Goal: Information Seeking & Learning: Learn about a topic

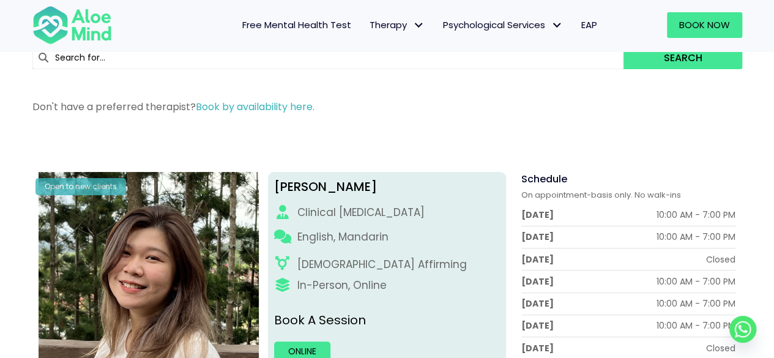
scroll to position [122, 0]
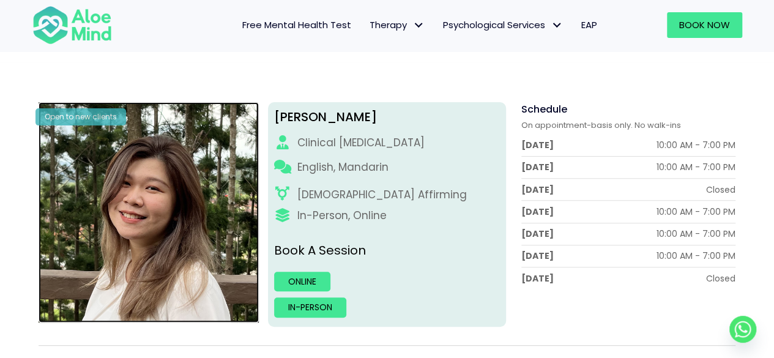
click at [138, 177] on img at bounding box center [149, 212] width 220 height 220
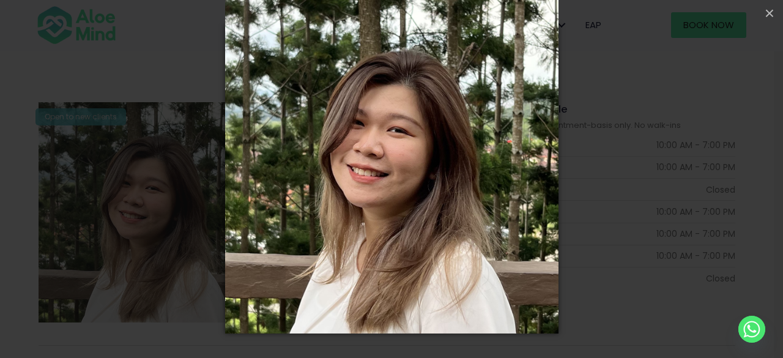
click at [637, 121] on div "Loading..." at bounding box center [391, 179] width 783 height 358
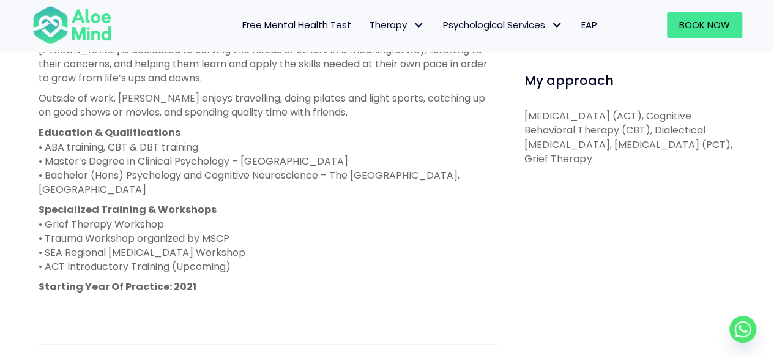
scroll to position [612, 0]
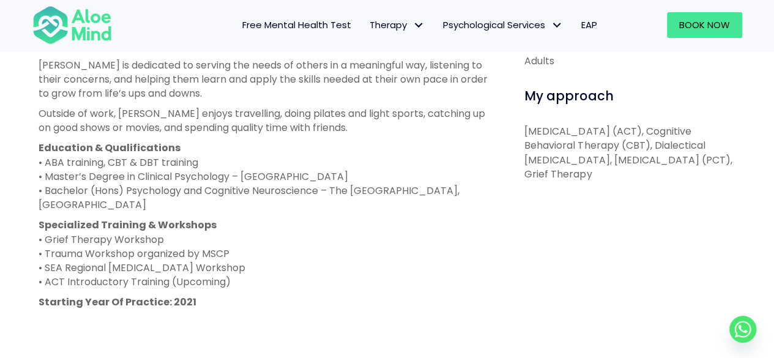
drag, startPoint x: 240, startPoint y: 242, endPoint x: 51, endPoint y: 213, distance: 191.9
click at [45, 218] on p "Specialized Training & Workshops • Grief Therapy Workshop • Trauma Workshop org…" at bounding box center [268, 253] width 458 height 71
click at [404, 221] on p "Specialized Training & Workshops • Grief Therapy Workshop • Trauma Workshop org…" at bounding box center [268, 253] width 458 height 71
click at [327, 248] on p "Specialized Training & Workshops • Grief Therapy Workshop • Trauma Workshop org…" at bounding box center [268, 253] width 458 height 71
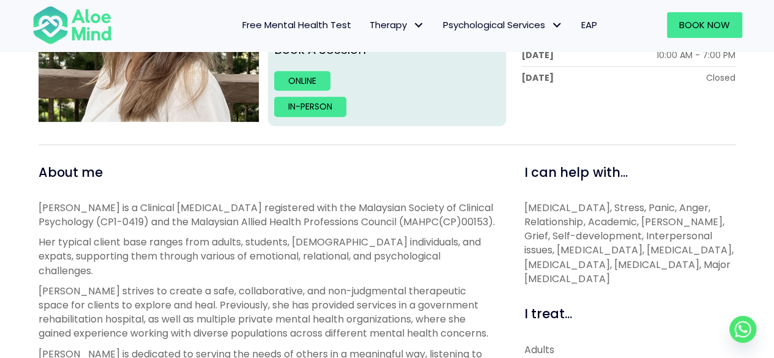
scroll to position [183, 0]
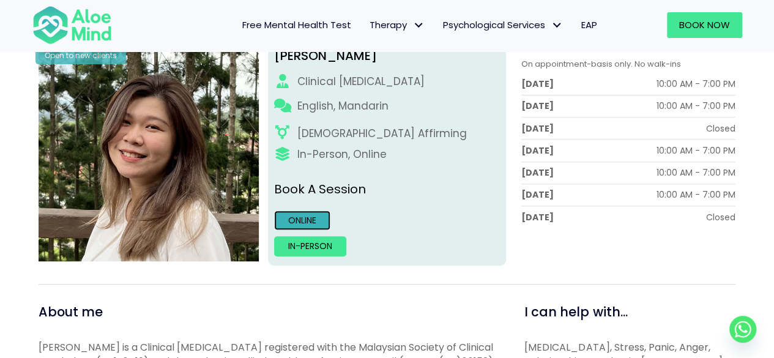
click at [313, 221] on link "Online" at bounding box center [302, 220] width 56 height 20
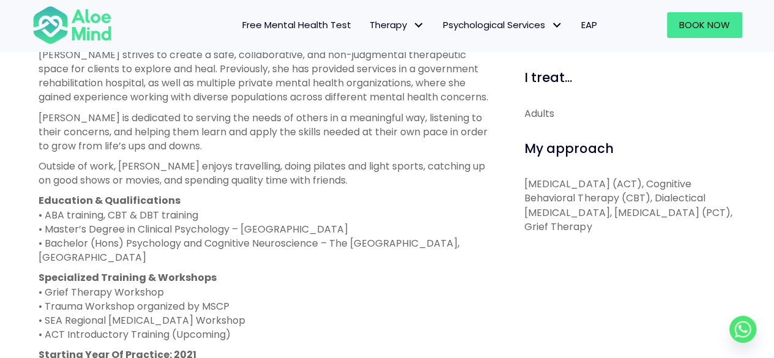
scroll to position [612, 0]
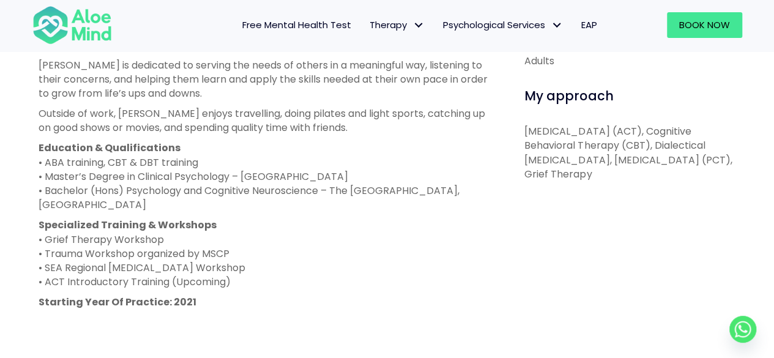
drag, startPoint x: 609, startPoint y: 204, endPoint x: 511, endPoint y: 145, distance: 114.1
click at [511, 145] on div "I can help with... [MEDICAL_DATA], Stress, Panic, Anger, Relationship, Academic…" at bounding box center [625, 192] width 239 height 634
click at [527, 181] on p "[MEDICAL_DATA] (ACT), Cognitive Behavioral Therapy (CBT), Dialectical [MEDICAL_…" at bounding box center [629, 152] width 211 height 57
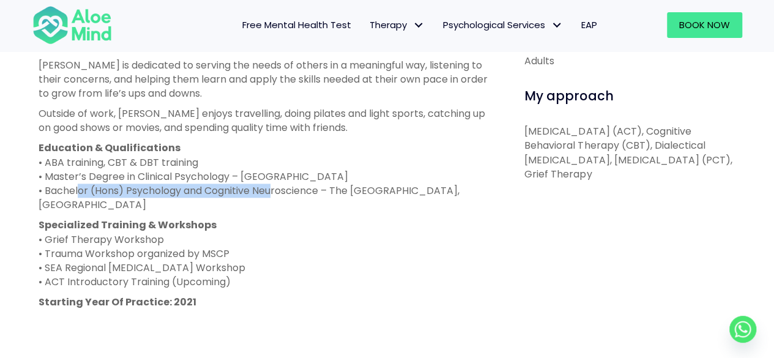
drag, startPoint x: 269, startPoint y: 182, endPoint x: 77, endPoint y: 177, distance: 192.1
click at [77, 177] on p "Education & Qualifications • ABA training, CBT & DBT training • Master’s Degree…" at bounding box center [268, 176] width 458 height 71
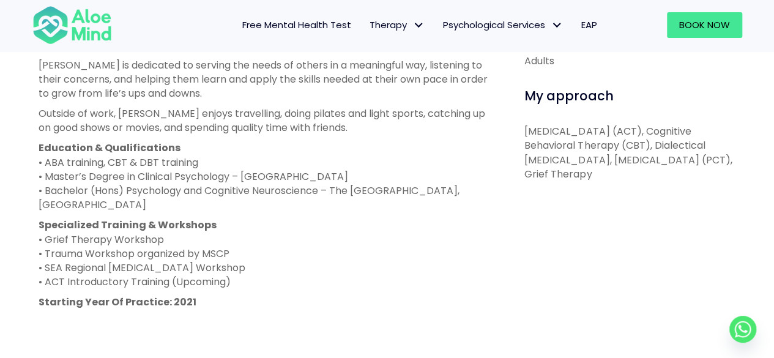
click at [108, 193] on p "Education & Qualifications • ABA training, CBT & DBT training • Master’s Degree…" at bounding box center [268, 176] width 458 height 71
drag, startPoint x: 92, startPoint y: 191, endPoint x: 82, endPoint y: 183, distance: 13.0
click at [91, 190] on p "Education & Qualifications • ABA training, CBT & DBT training • Master’s Degree…" at bounding box center [268, 176] width 458 height 71
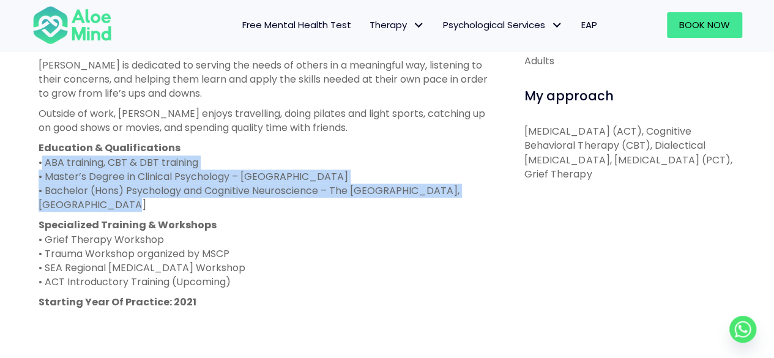
drag, startPoint x: 82, startPoint y: 183, endPoint x: 35, endPoint y: 143, distance: 61.2
click at [35, 143] on div "About me [PERSON_NAME] is a Clinical [MEDICAL_DATA] registered with the Malaysi…" at bounding box center [267, 192] width 476 height 634
click at [103, 177] on p "Education & Qualifications • ABA training, CBT & DBT training • Master’s Degree…" at bounding box center [268, 176] width 458 height 71
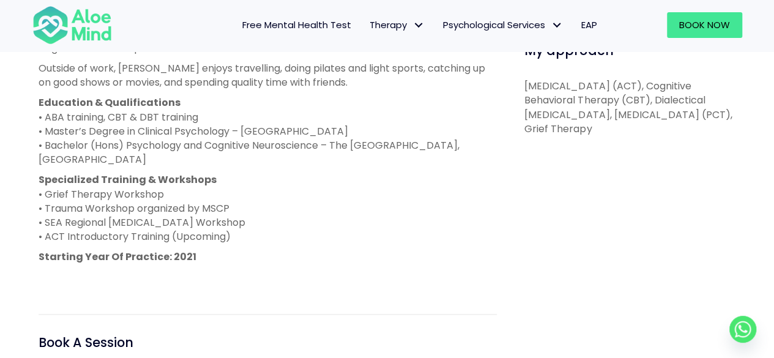
scroll to position [673, 0]
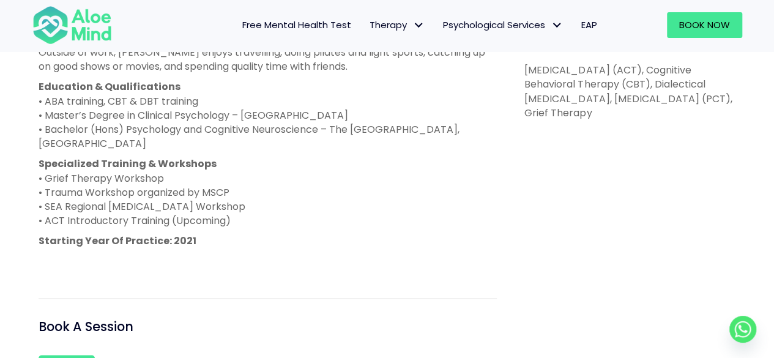
drag, startPoint x: 231, startPoint y: 207, endPoint x: 37, endPoint y: 151, distance: 202.5
click at [37, 151] on div "About me [PERSON_NAME] is a Clinical [MEDICAL_DATA] registered with the Malaysi…" at bounding box center [267, 130] width 476 height 634
click at [236, 200] on p "Specialized Training & Workshops • Grief Therapy Workshop • Trauma Workshop org…" at bounding box center [268, 192] width 458 height 71
drag, startPoint x: 243, startPoint y: 213, endPoint x: 34, endPoint y: 169, distance: 213.6
click at [34, 169] on div "About me [PERSON_NAME] is a Clinical [MEDICAL_DATA] registered with the Malaysi…" at bounding box center [267, 130] width 476 height 634
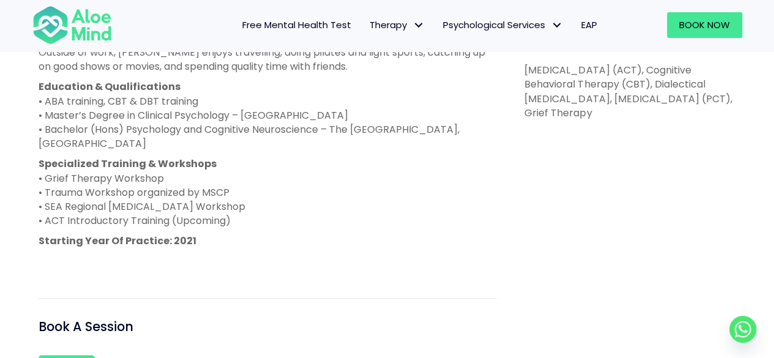
click at [230, 212] on p "Specialized Training & Workshops • Grief Therapy Workshop • Trauma Workshop org…" at bounding box center [268, 192] width 458 height 71
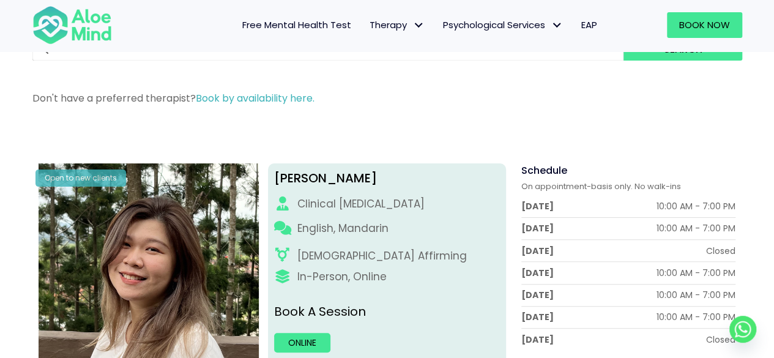
scroll to position [0, 0]
